Goal: Transaction & Acquisition: Download file/media

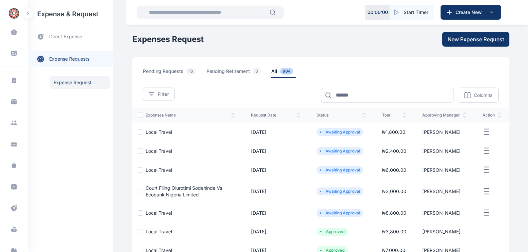
click at [161, 131] on span "Local Travel" at bounding box center [159, 132] width 26 height 6
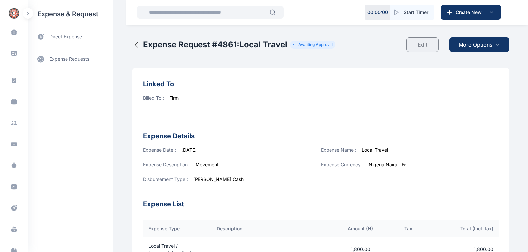
click at [466, 44] on span "More Options" at bounding box center [476, 45] width 34 height 8
click at [473, 60] on span "Download PDF" at bounding box center [478, 61] width 28 height 7
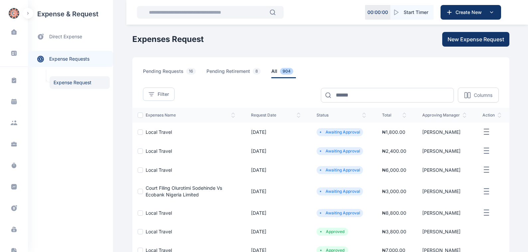
click at [150, 150] on span "Local Travel" at bounding box center [159, 151] width 26 height 6
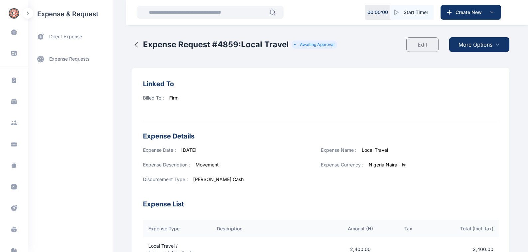
click at [466, 44] on span "More Options" at bounding box center [476, 45] width 34 height 8
click at [476, 60] on span "Download PDF" at bounding box center [478, 61] width 28 height 7
